Goal: Transaction & Acquisition: Purchase product/service

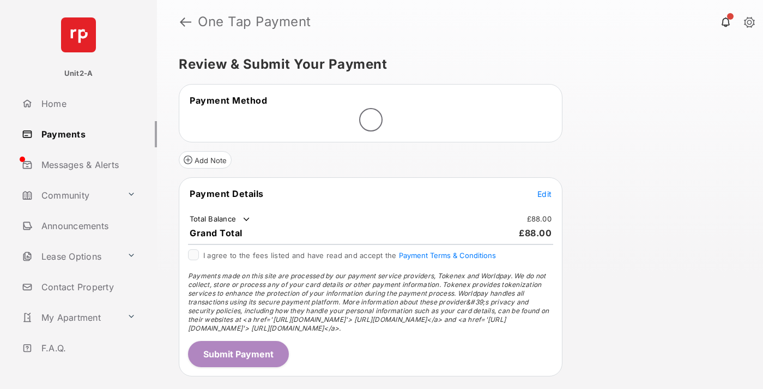
click at [545, 194] on span "Edit" at bounding box center [545, 193] width 14 height 9
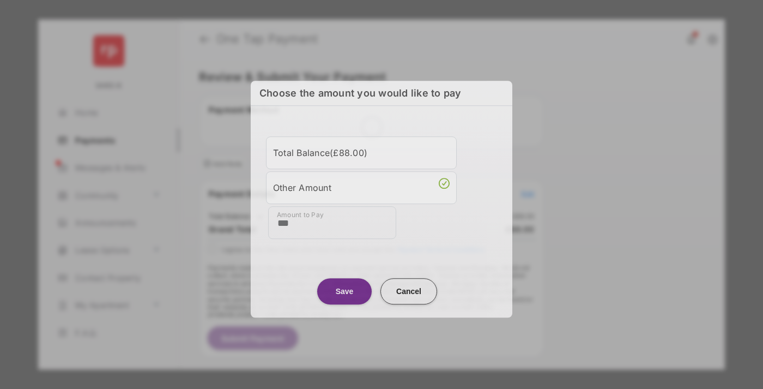
type input "***"
click at [345, 290] on button "Save" at bounding box center [344, 291] width 55 height 26
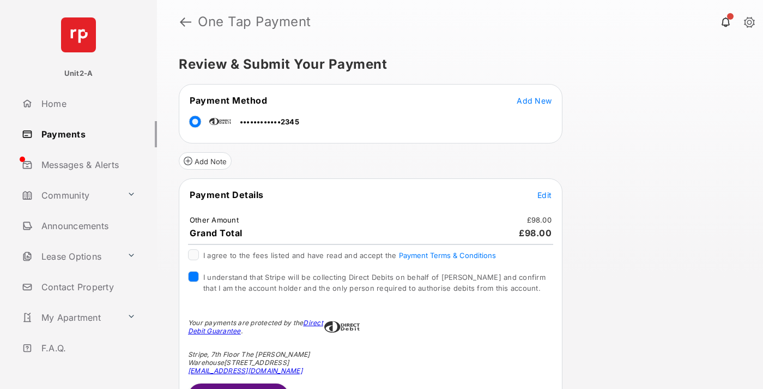
click at [238, 386] on button "Submit Payment" at bounding box center [238, 396] width 101 height 26
